Goal: Task Accomplishment & Management: Manage account settings

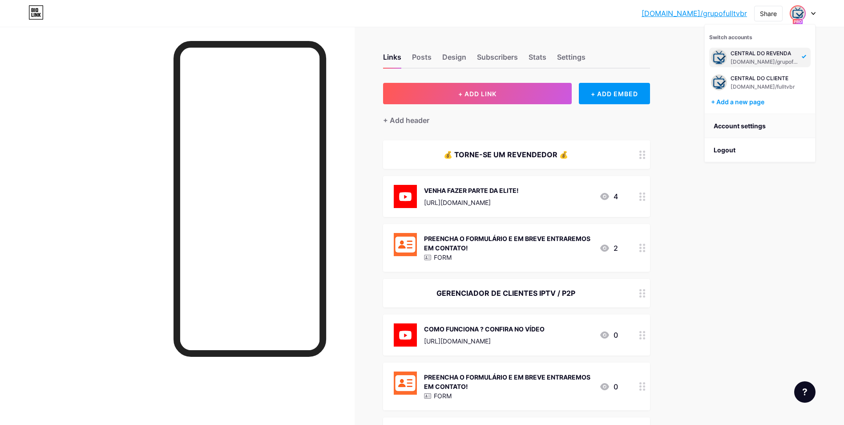
click at [764, 125] on link "Account settings" at bounding box center [760, 126] width 110 height 24
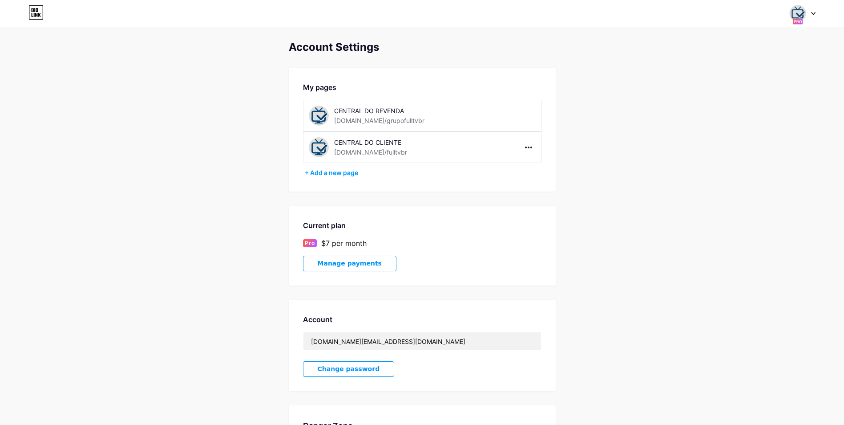
click at [335, 261] on span "Manage payments" at bounding box center [350, 263] width 64 height 8
click at [800, 11] on img at bounding box center [798, 13] width 17 height 17
click at [759, 53] on div "CENTRAL DO REVENDA" at bounding box center [765, 53] width 69 height 7
click at [814, 15] on icon at bounding box center [813, 13] width 4 height 3
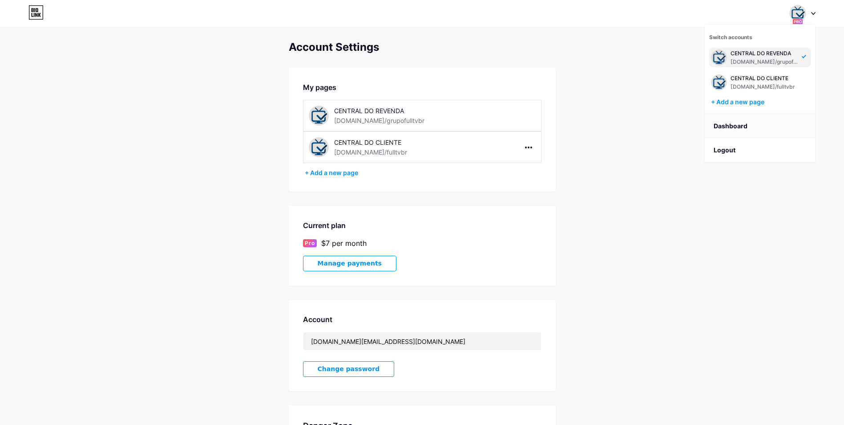
click at [741, 125] on link "Dashboard" at bounding box center [760, 126] width 110 height 24
